Goal: Task Accomplishment & Management: Manage account settings

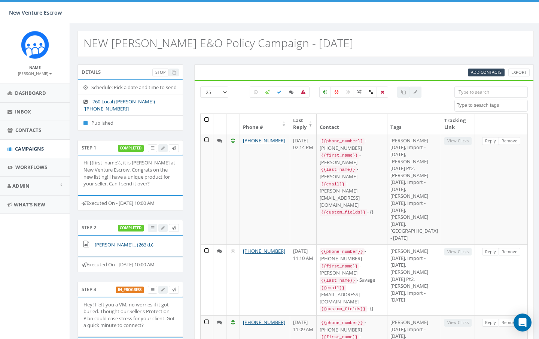
select select
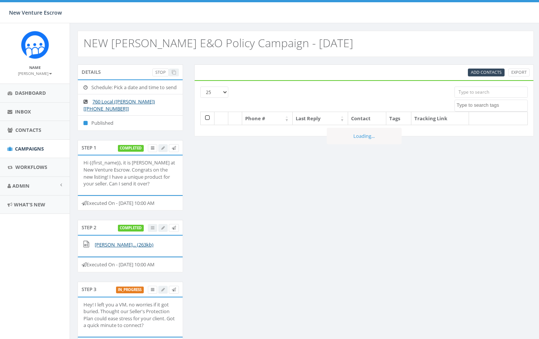
select select
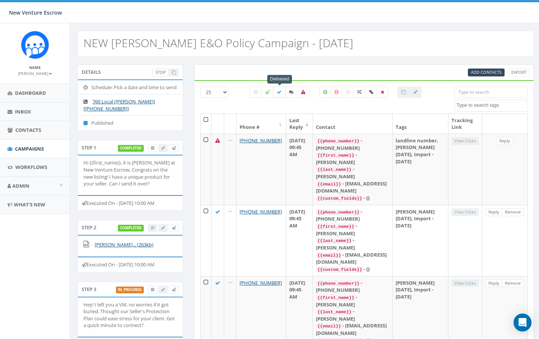
click at [282, 89] on label at bounding box center [279, 91] width 13 height 11
click at [278, 93] on icon at bounding box center [279, 92] width 4 height 4
checkbox input "false"
click at [291, 92] on icon at bounding box center [291, 92] width 4 height 4
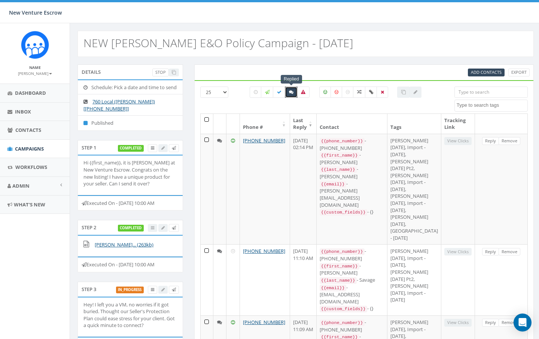
click at [289, 93] on icon at bounding box center [291, 92] width 4 height 4
checkbox input "false"
click at [280, 92] on icon at bounding box center [279, 92] width 4 height 4
checkbox input "true"
